Goal: Find contact information: Find contact information

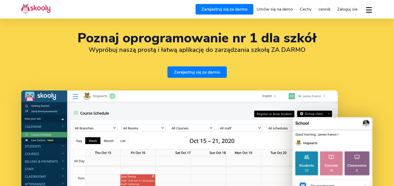
select select "pl"
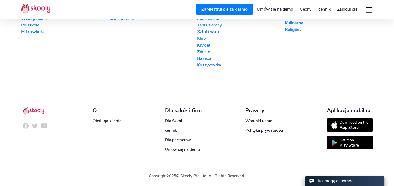
select select "48"
select select "Poland"
select select "Europe/Warsaw"
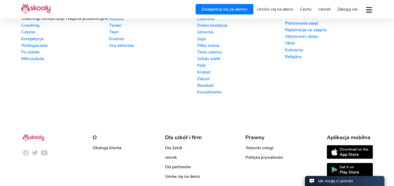
scroll to position [1350, 0]
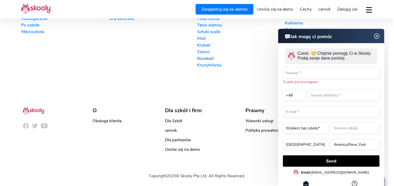
click at [378, 37] on img at bounding box center [376, 36] width 10 height 7
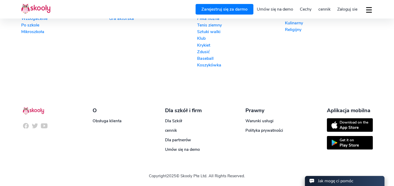
click at [366, 6] on button "dropdown menu" at bounding box center [369, 10] width 8 height 12
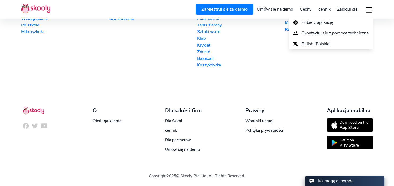
click at [380, 26] on section "Szkoła internetowa Szkoła internetowa Nauczanie online Kurs online Wirtualna kl…" at bounding box center [197, 4] width 394 height 172
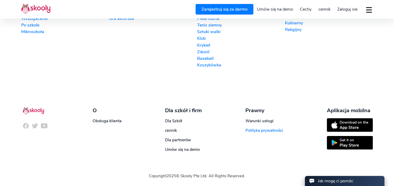
click at [274, 130] on link "Polityka prywatności" at bounding box center [264, 130] width 38 height 5
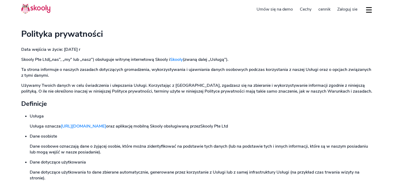
select select "pl"
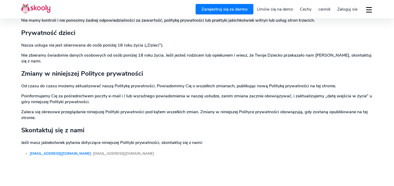
scroll to position [1703, 0]
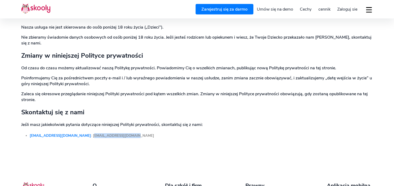
drag, startPoint x: 116, startPoint y: 117, endPoint x: 72, endPoint y: 119, distance: 44.6
click at [72, 134] on h5 "[EMAIL_ADDRESS][DOMAIN_NAME] : [EMAIL_ADDRESS][DOMAIN_NAME]" at bounding box center [201, 136] width 343 height 5
copy h5 "[EMAIL_ADDRESS][DOMAIN_NAME]"
